Goal: Information Seeking & Learning: Learn about a topic

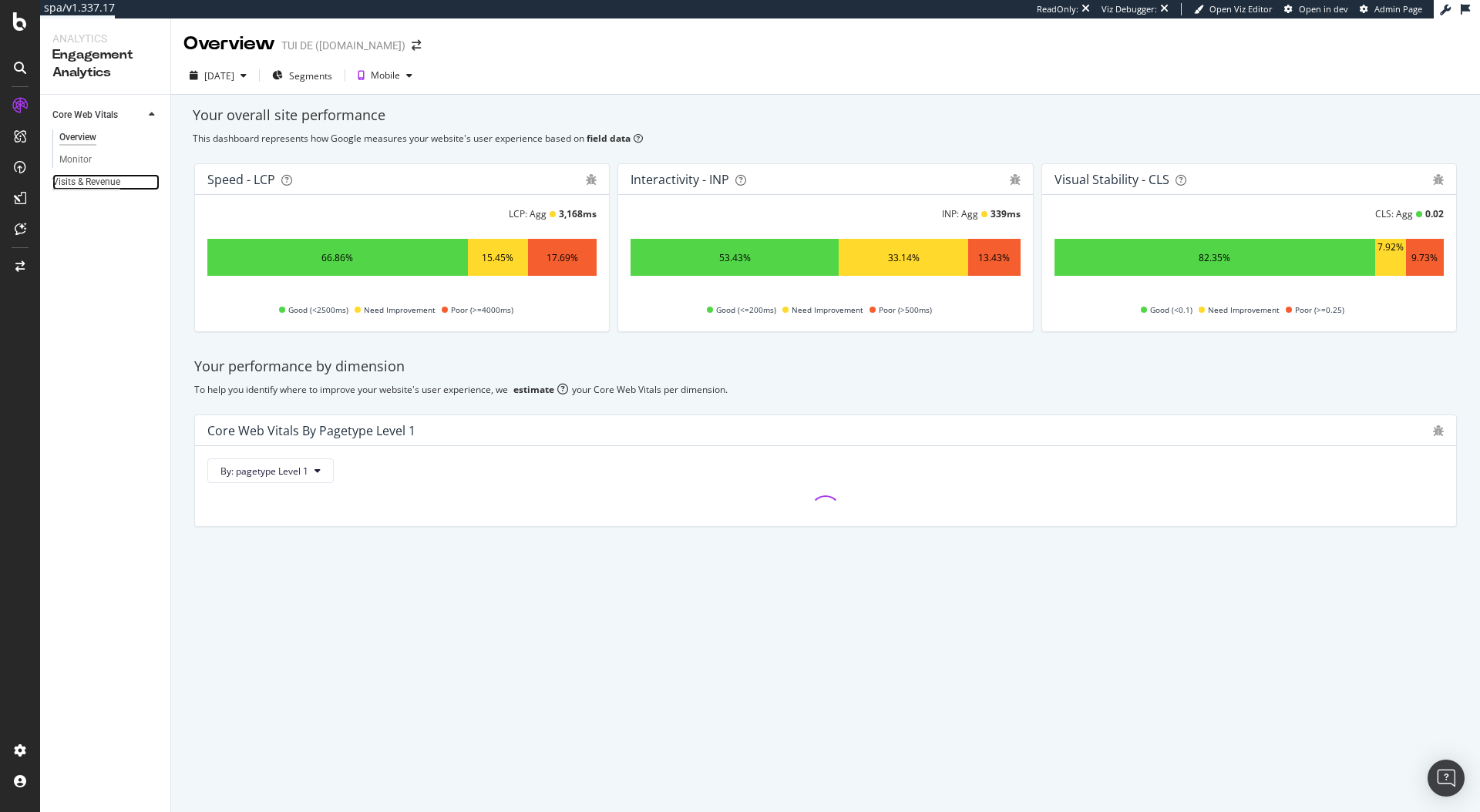
click at [111, 184] on div "Visits & Revenue" at bounding box center [87, 182] width 68 height 16
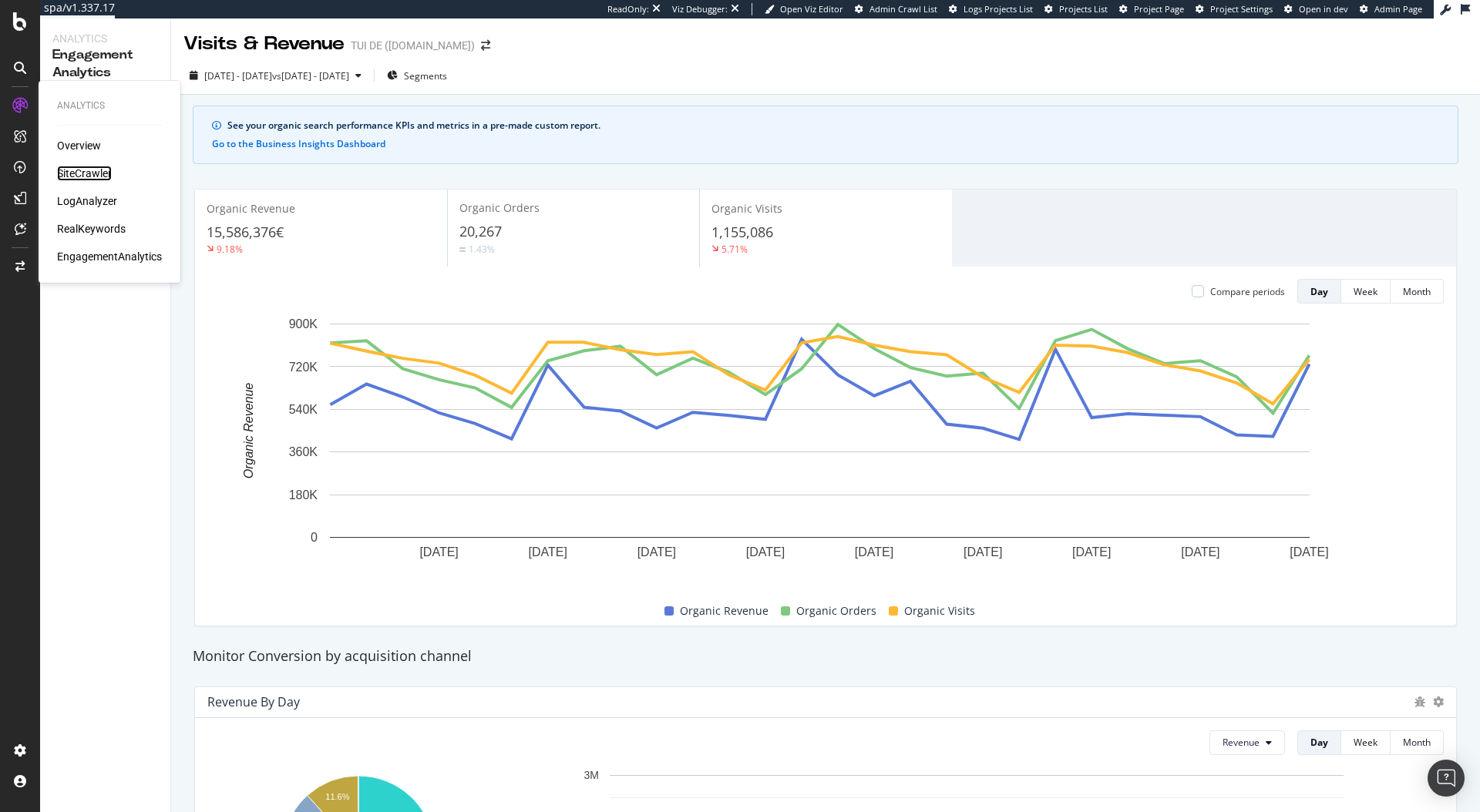
click at [104, 175] on div "SiteCrawler" at bounding box center [84, 172] width 55 height 15
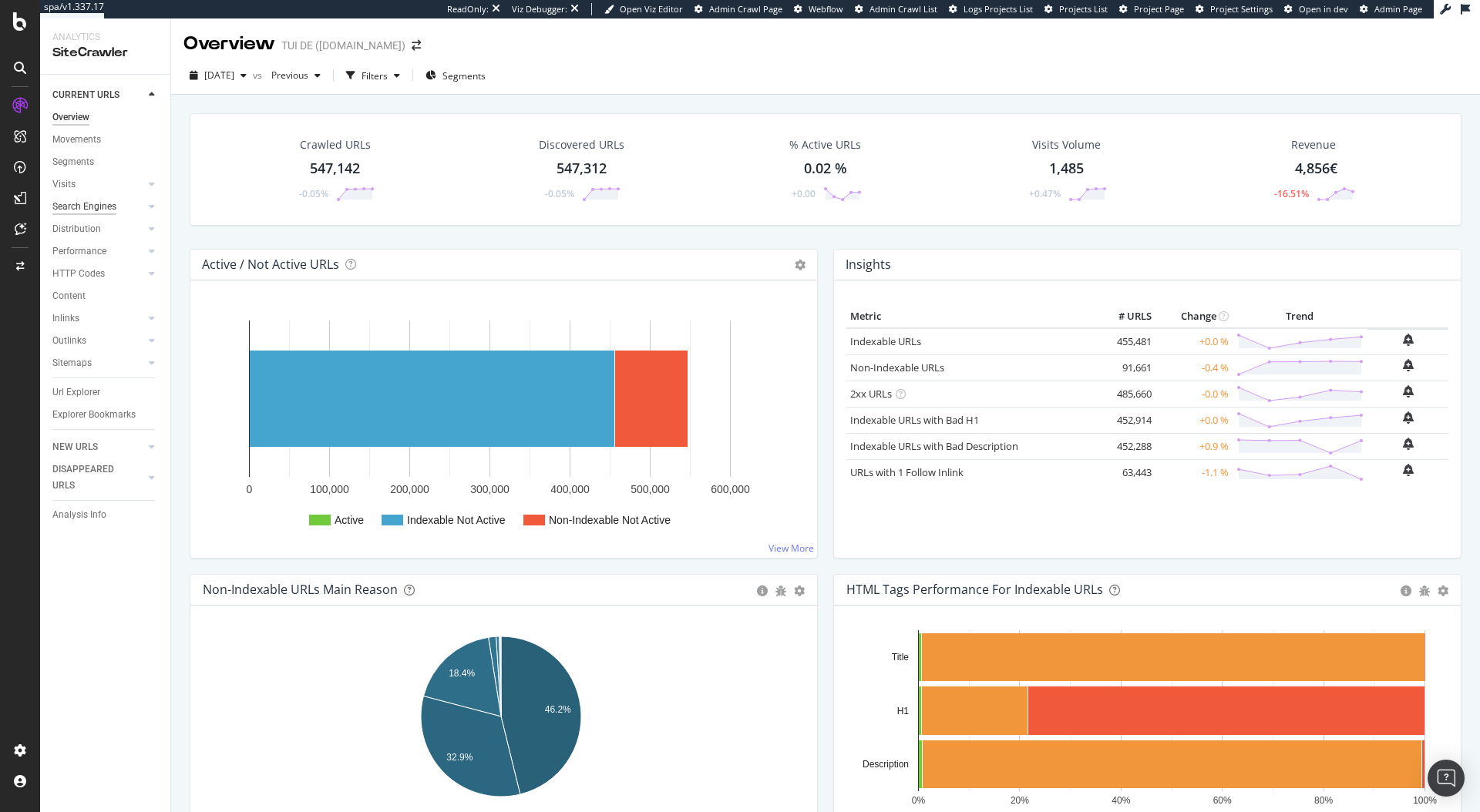
click at [101, 207] on div "Search Engines" at bounding box center [85, 207] width 64 height 16
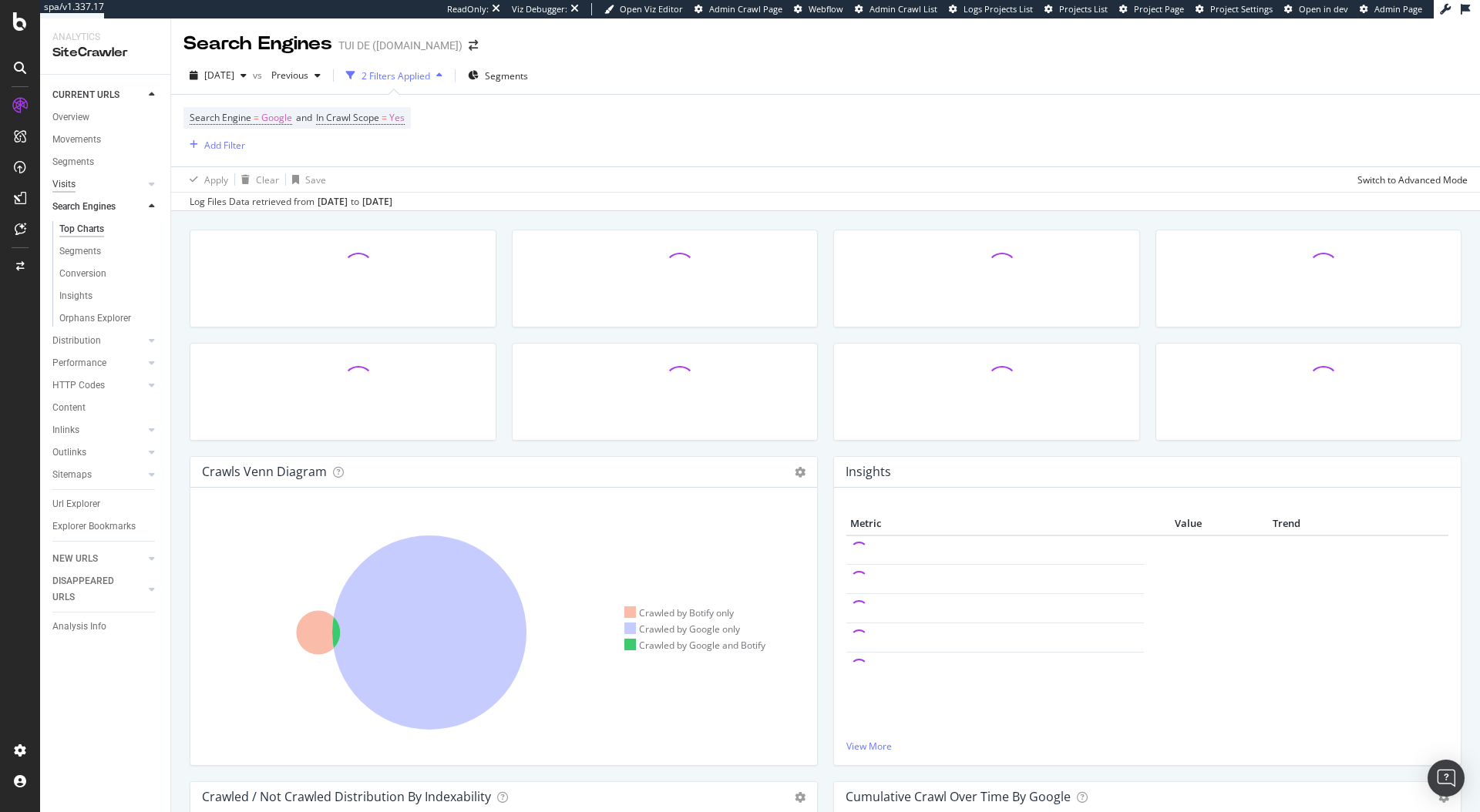
click at [67, 183] on div "Visits" at bounding box center [64, 184] width 23 height 16
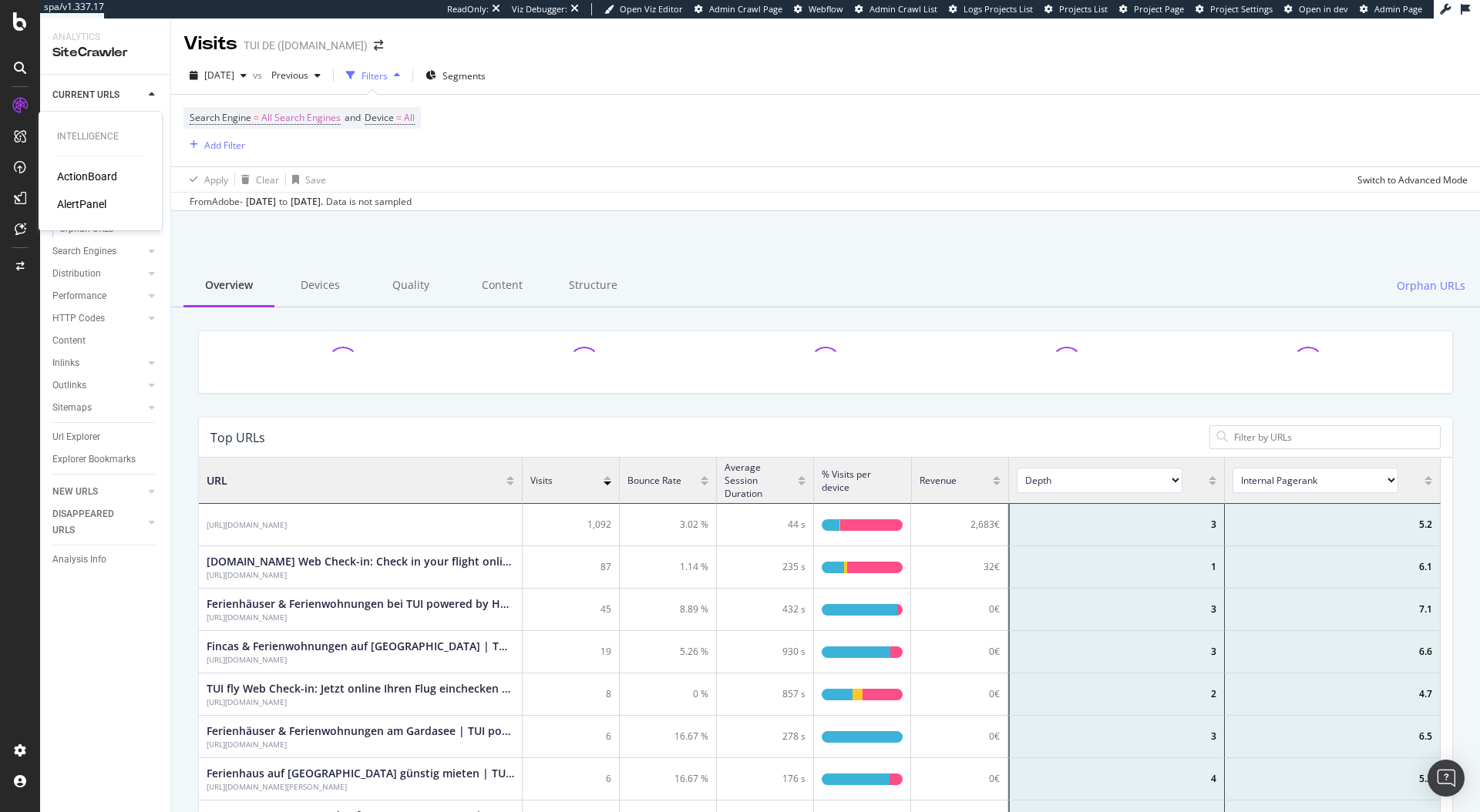
scroll to position [451, 1231]
click at [100, 260] on div "EngagementAnalytics" at bounding box center [109, 256] width 105 height 15
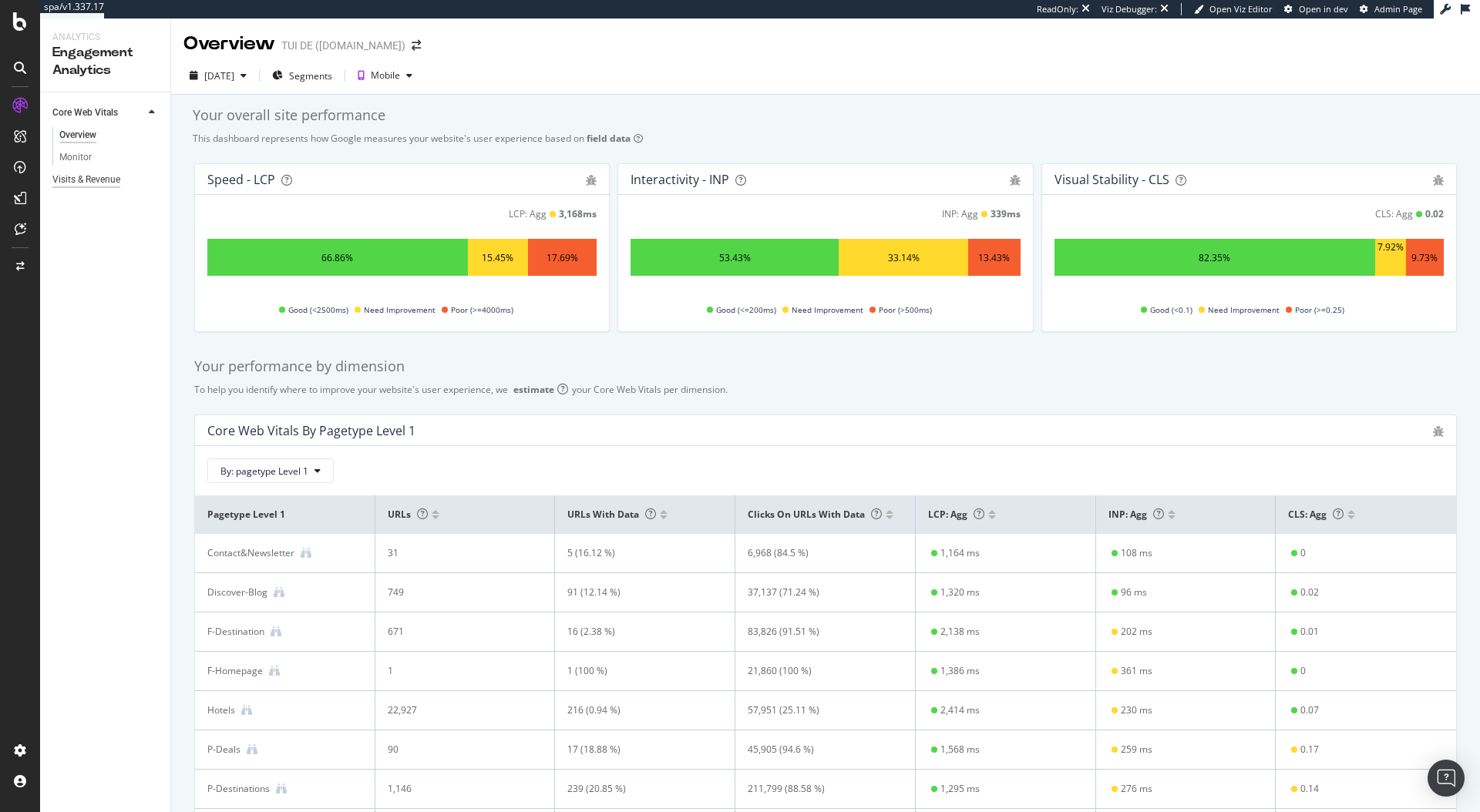
click at [106, 181] on div "Visits & Revenue" at bounding box center [87, 180] width 68 height 16
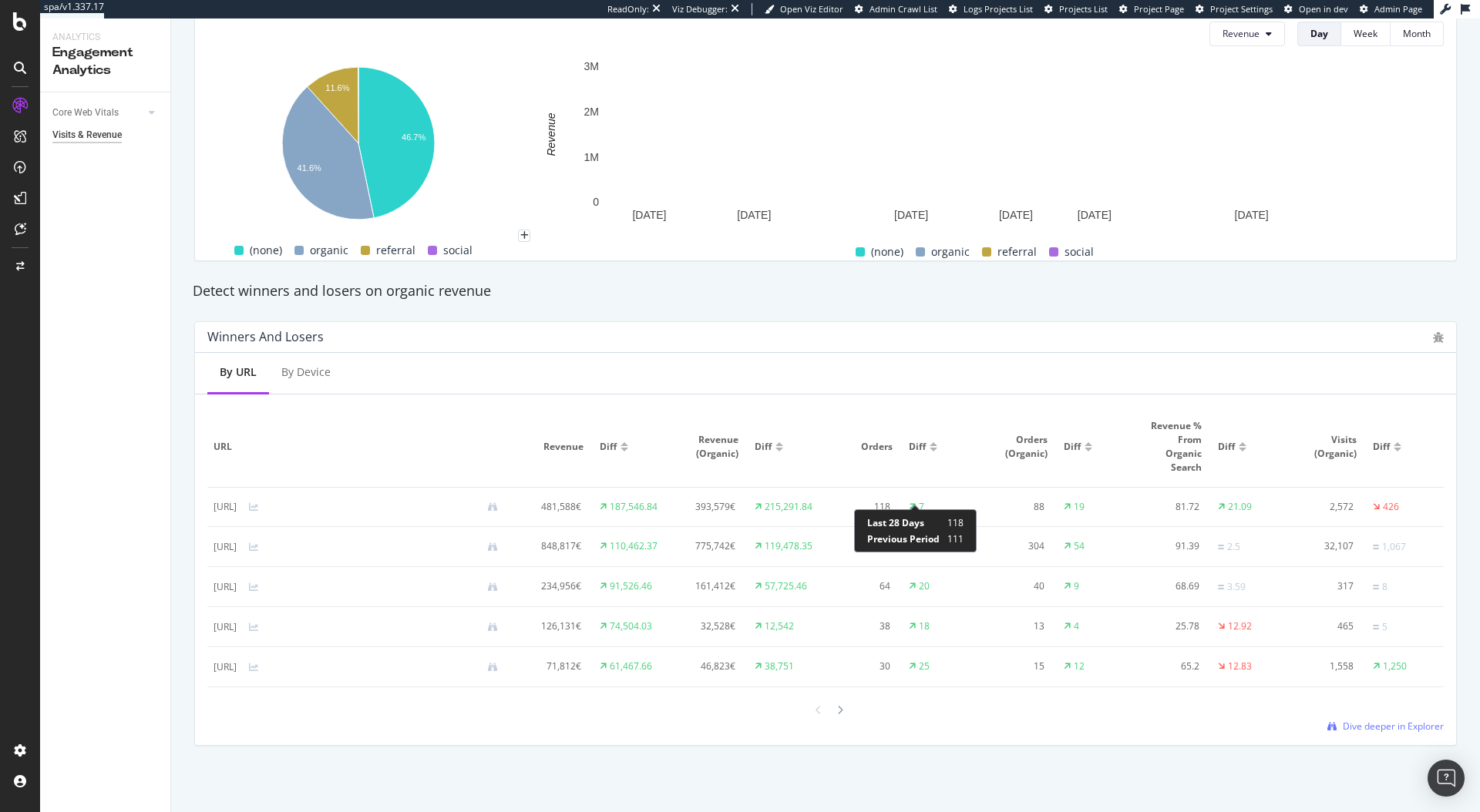
scroll to position [719, 0]
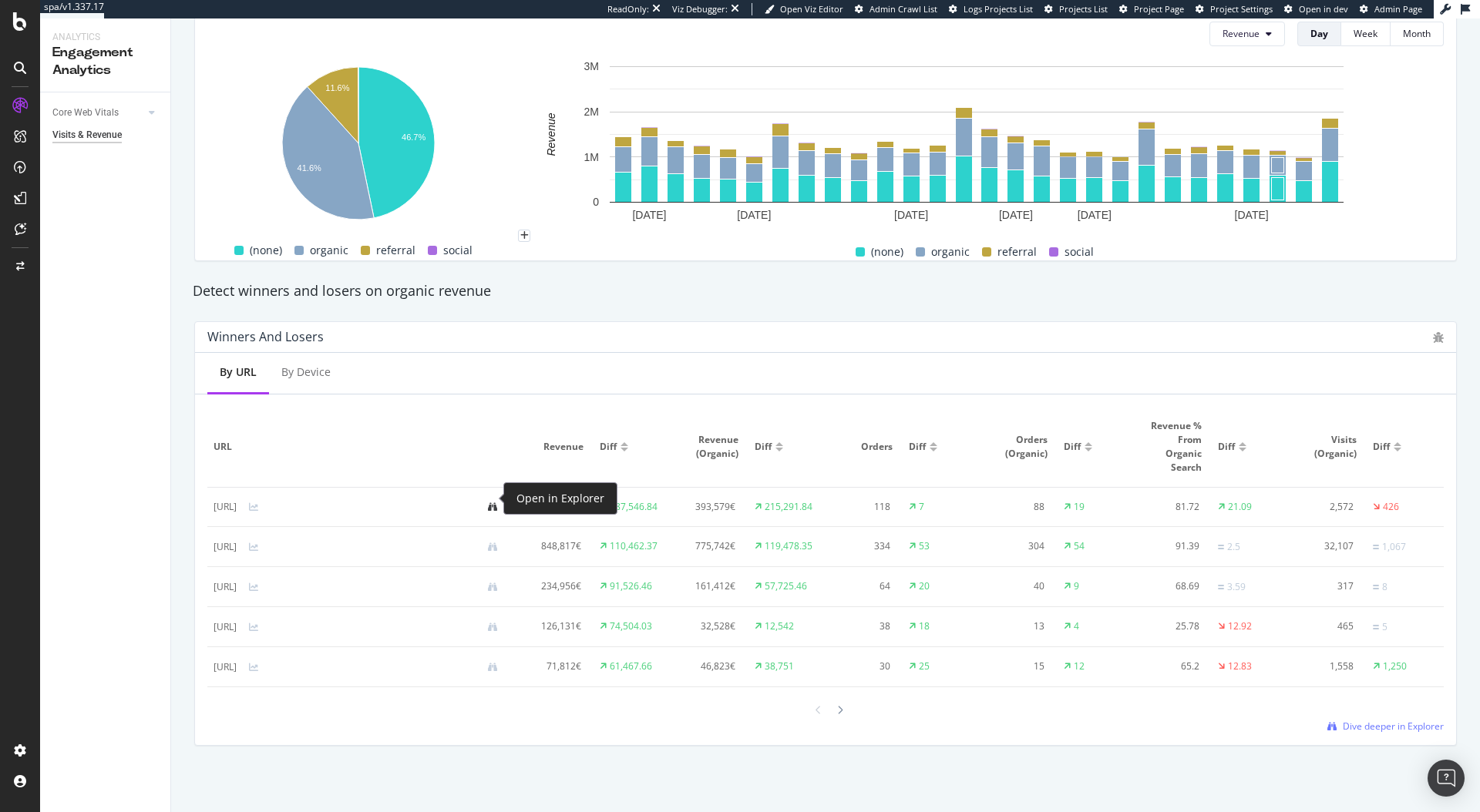
click at [495, 502] on icon at bounding box center [492, 506] width 9 height 9
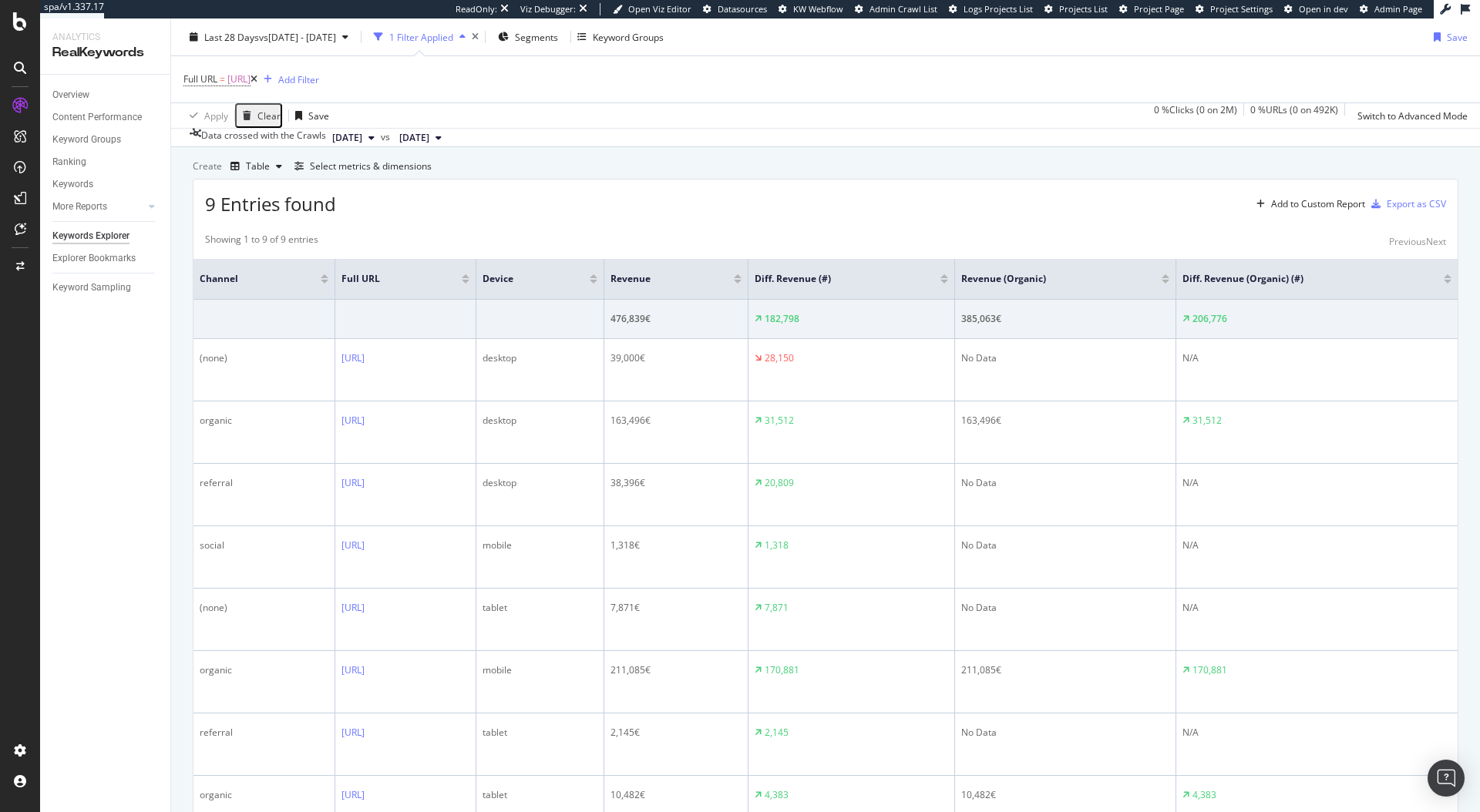
scroll to position [345, 0]
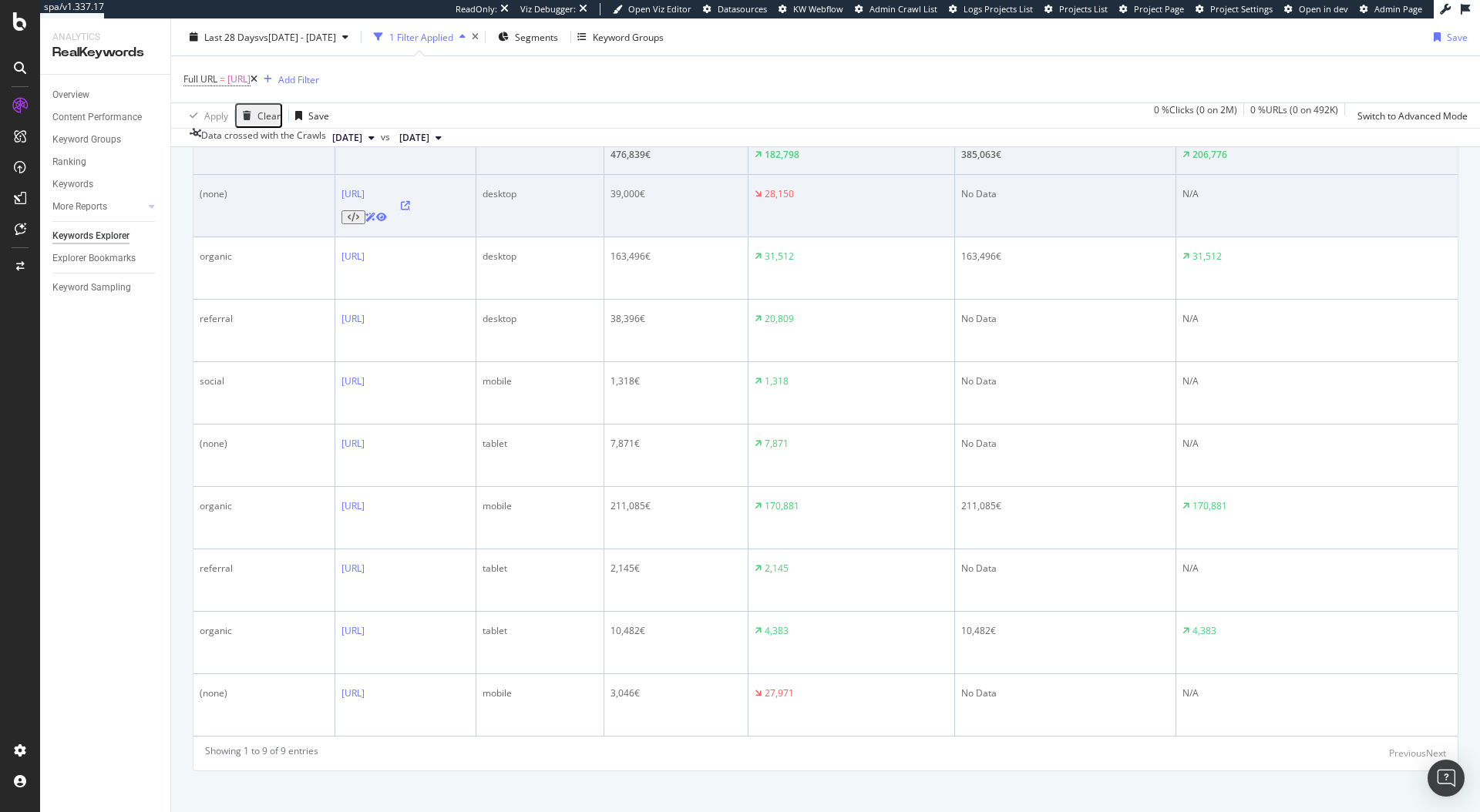
click at [411, 210] on icon at bounding box center [405, 205] width 9 height 9
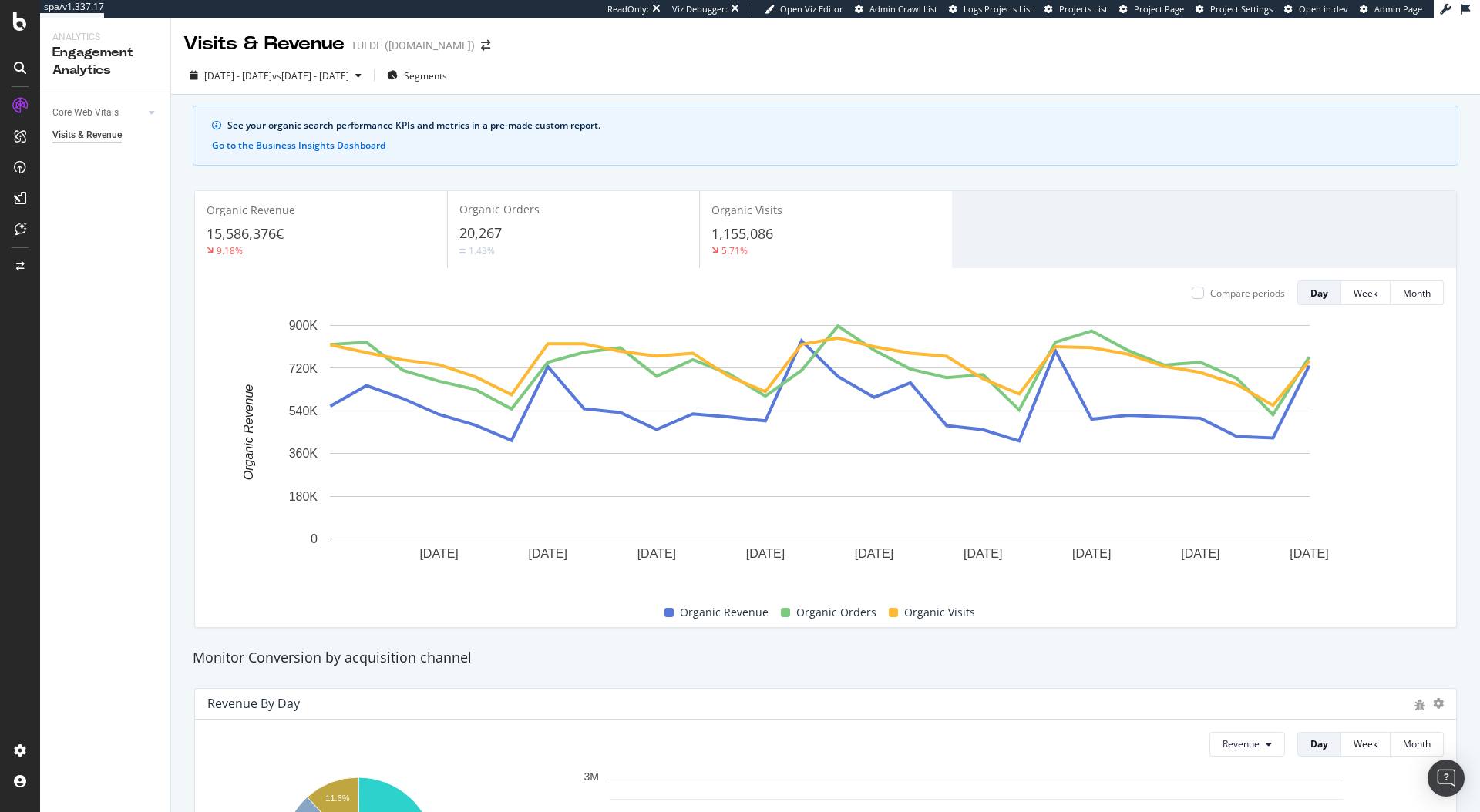
click at [673, 37] on div "Visits & Revenue TUI DE (tui.com)" at bounding box center [826, 38] width 1310 height 39
